Goal: Find specific page/section: Find specific page/section

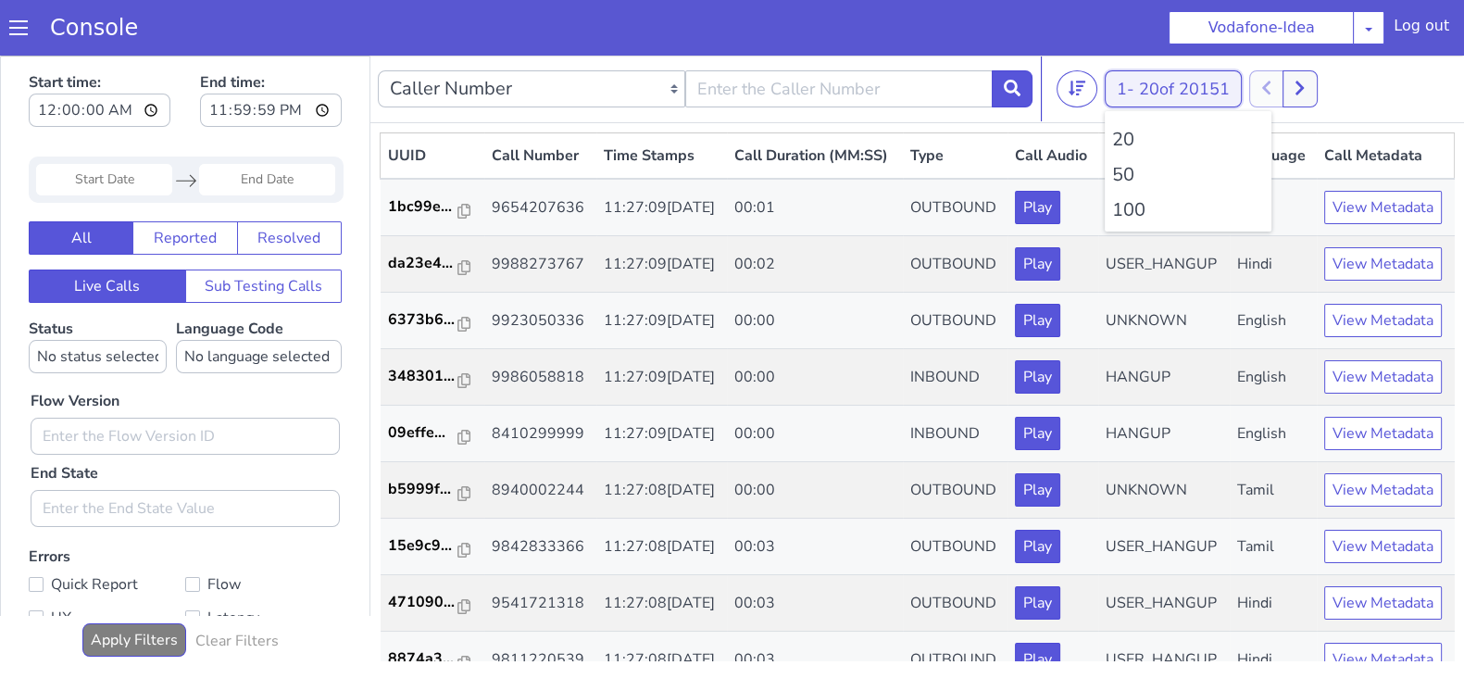
click at [1134, 81] on button "1 - 20 of 20151" at bounding box center [1172, 88] width 137 height 37
click at [1129, 217] on li "100" at bounding box center [1188, 210] width 152 height 28
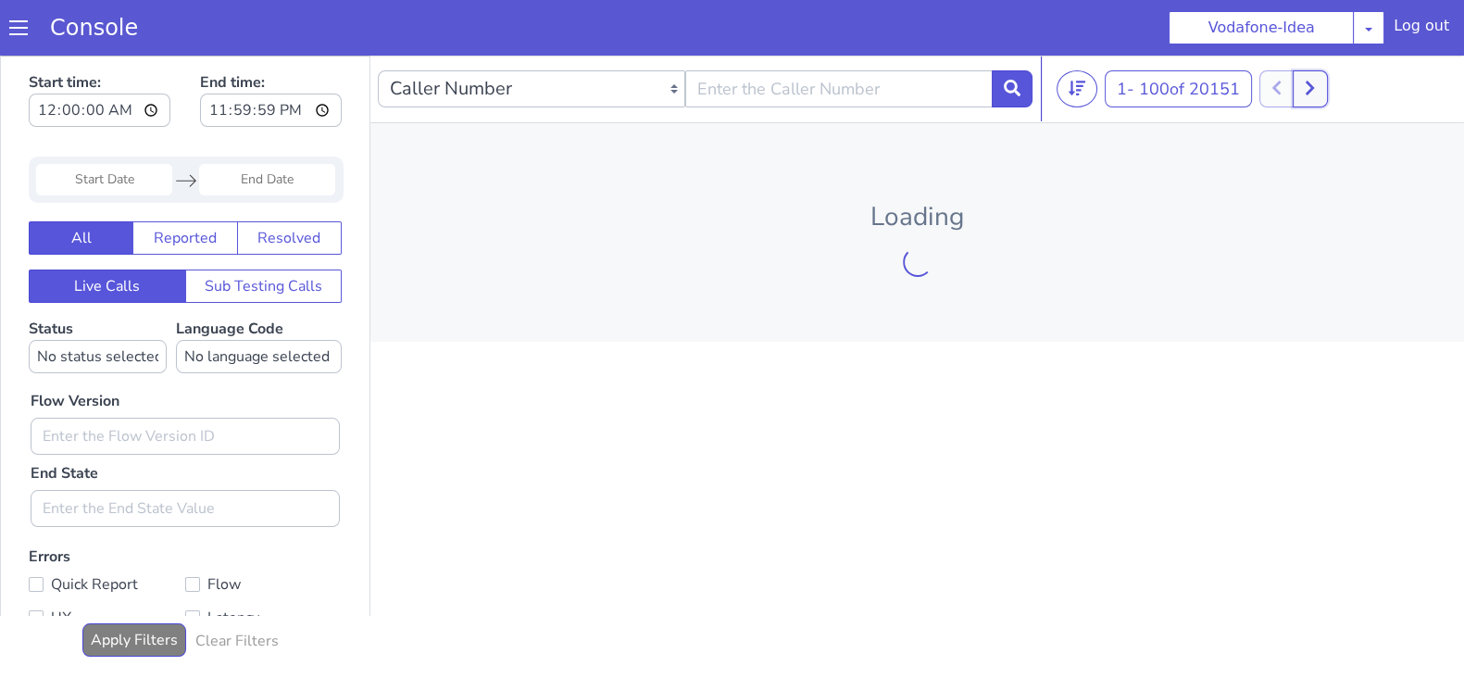
click at [1315, 83] on icon at bounding box center [1309, 88] width 10 height 17
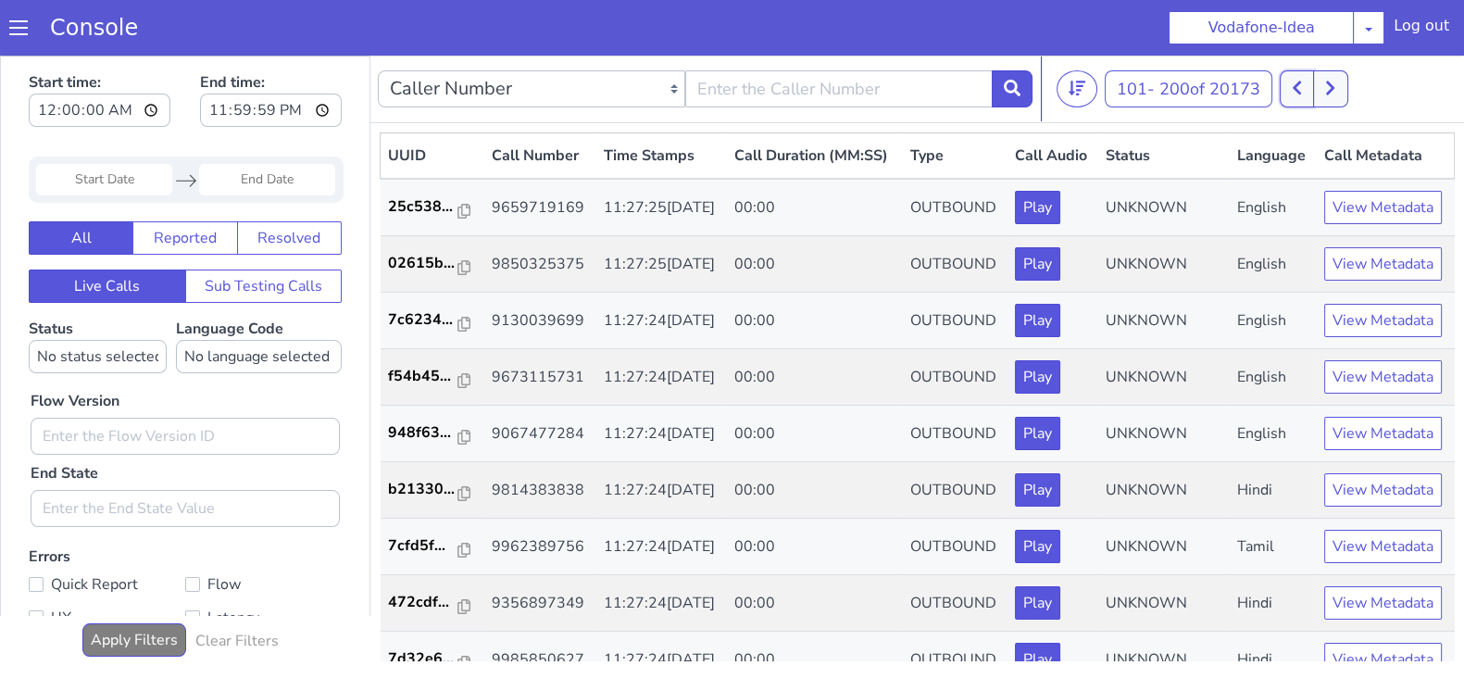
click at [1314, 83] on button at bounding box center [1296, 88] width 34 height 37
click at [1315, 83] on icon at bounding box center [1309, 88] width 10 height 17
click at [1332, 101] on button at bounding box center [1330, 88] width 34 height 37
